Goal: Complete application form

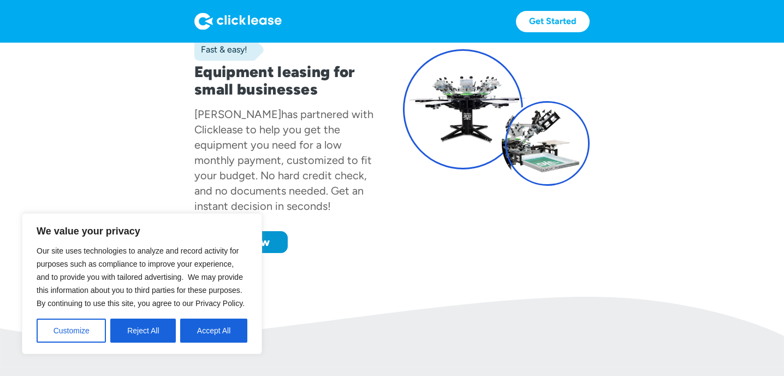
scroll to position [88, 0]
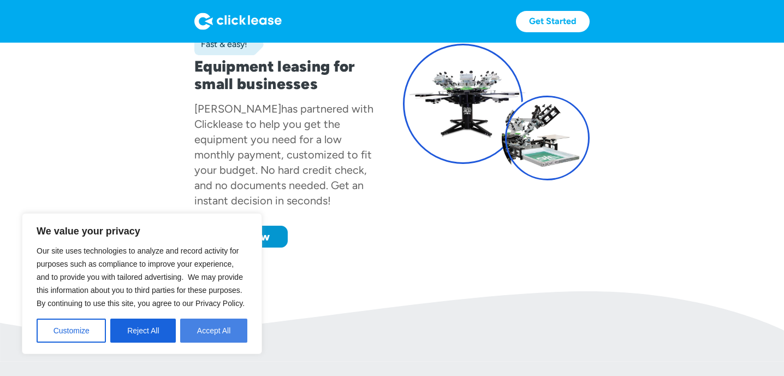
click at [214, 332] on button "Accept All" at bounding box center [213, 330] width 67 height 24
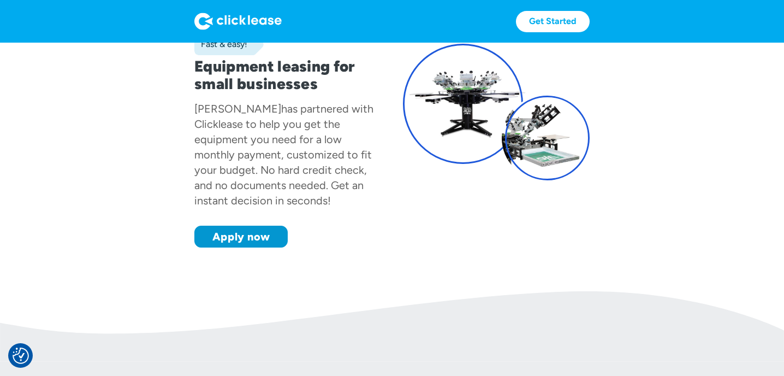
click at [260, 170] on div "has partnered with Clicklease to help you get the equipment you need for a low …" at bounding box center [283, 154] width 179 height 105
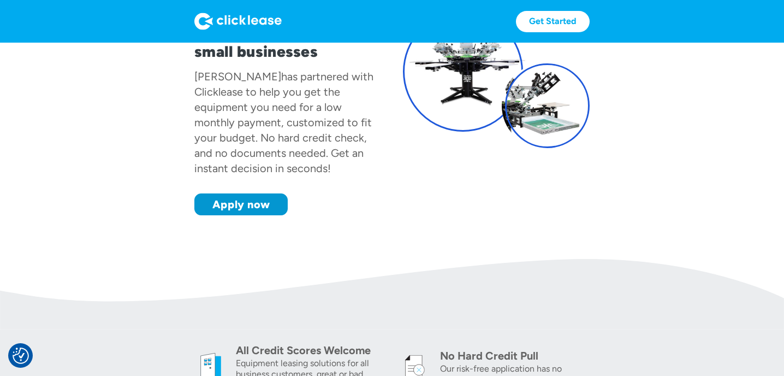
scroll to position [122, 0]
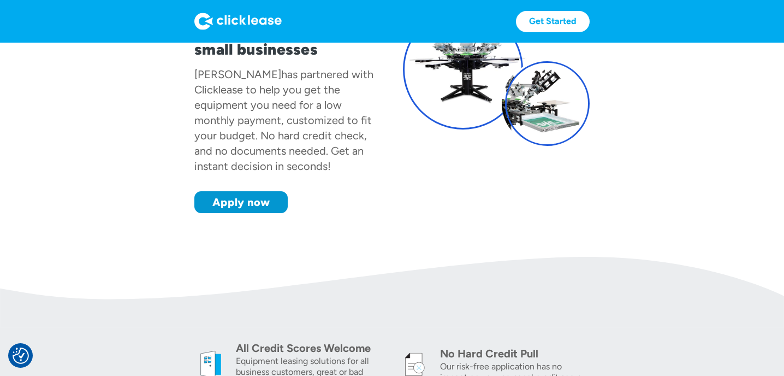
click at [245, 146] on div "has partnered with Clicklease to help you get the equipment you need for a low …" at bounding box center [283, 120] width 179 height 105
click at [234, 213] on link "Apply now" at bounding box center [240, 202] width 93 height 22
